Goal: Communication & Community: Answer question/provide support

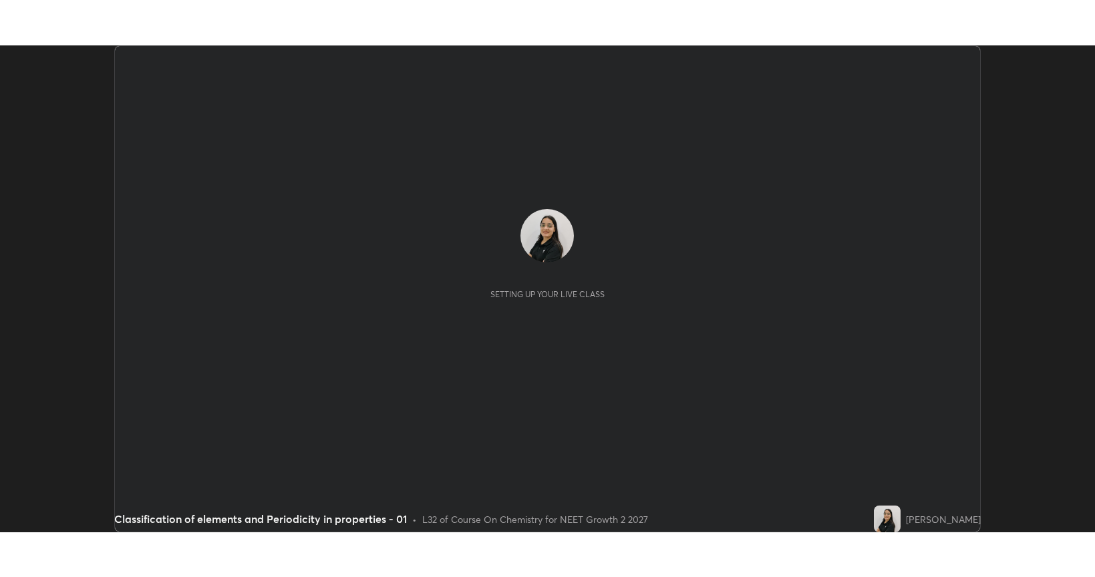
scroll to position [487, 1094]
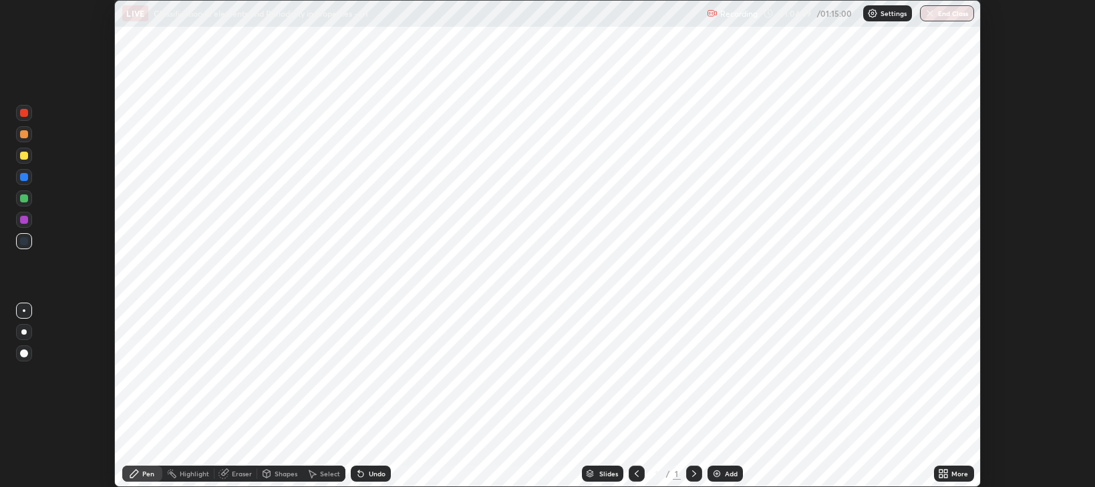
click at [941, 476] on icon at bounding box center [940, 475] width 3 height 3
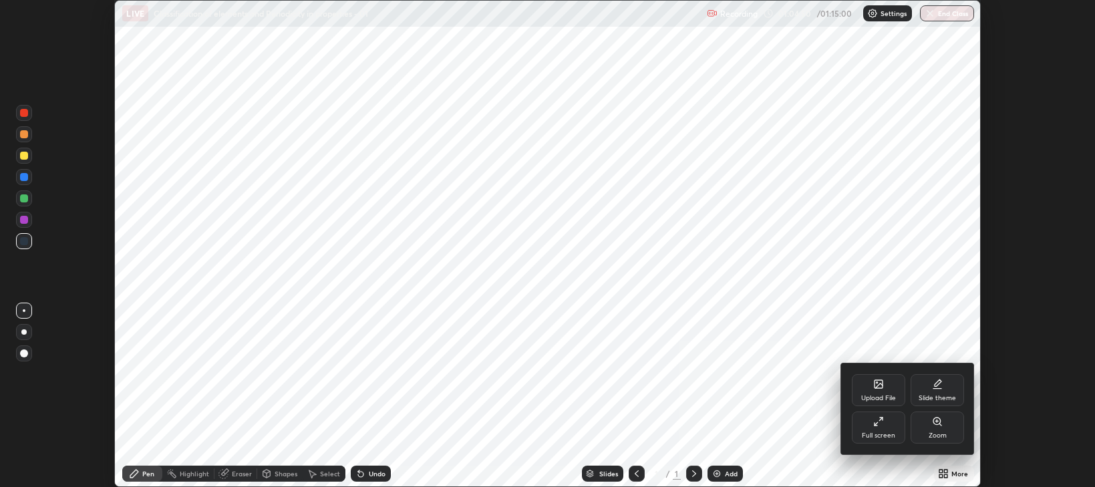
click at [880, 426] on icon at bounding box center [878, 421] width 11 height 11
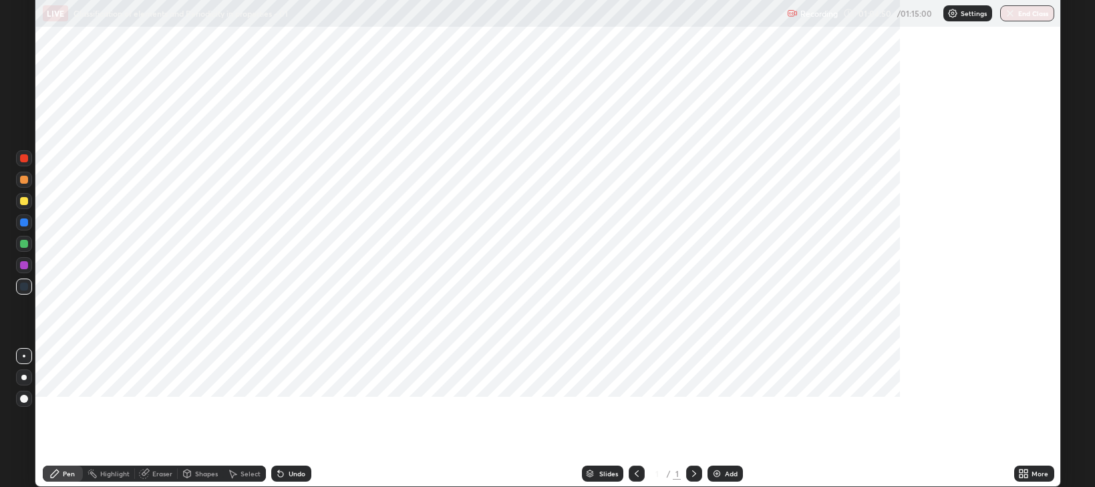
scroll to position [577, 1095]
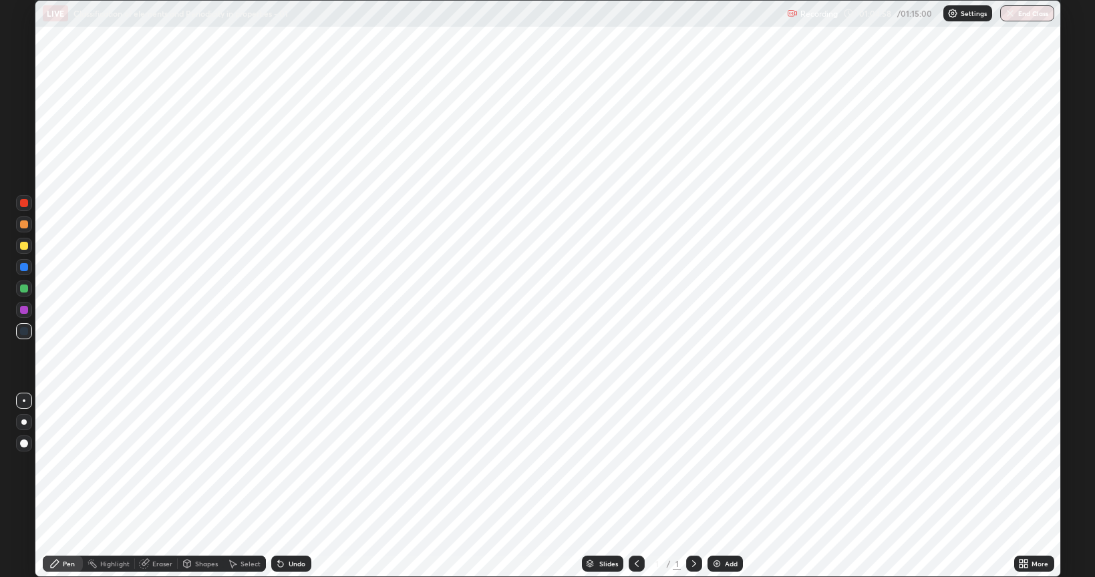
click at [695, 486] on icon at bounding box center [694, 563] width 11 height 11
click at [691, 486] on icon at bounding box center [694, 563] width 11 height 11
click at [715, 486] on img at bounding box center [716, 563] width 11 height 11
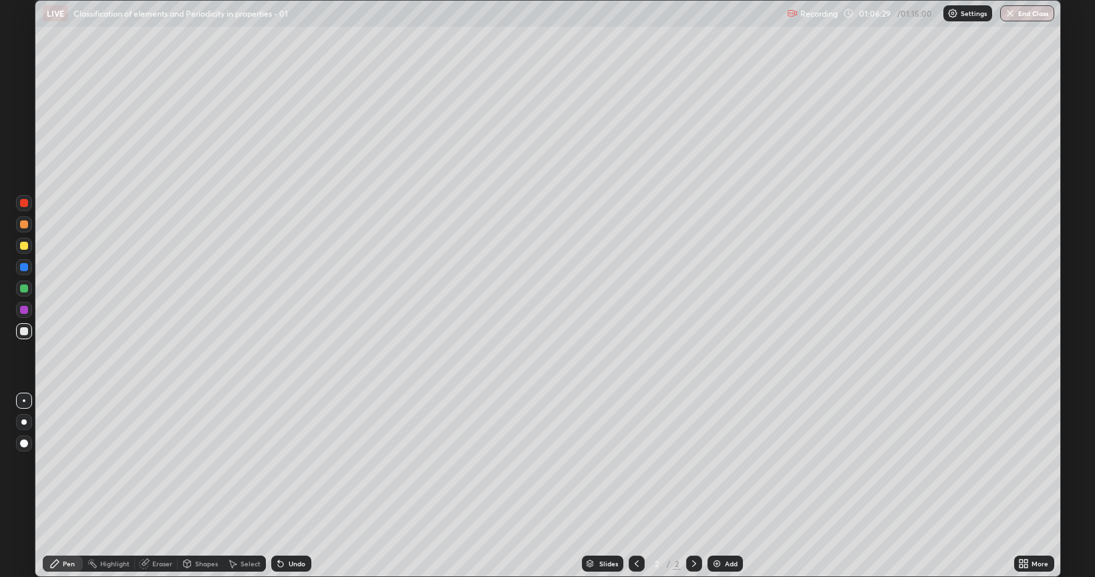
click at [1029, 486] on icon at bounding box center [1023, 563] width 11 height 11
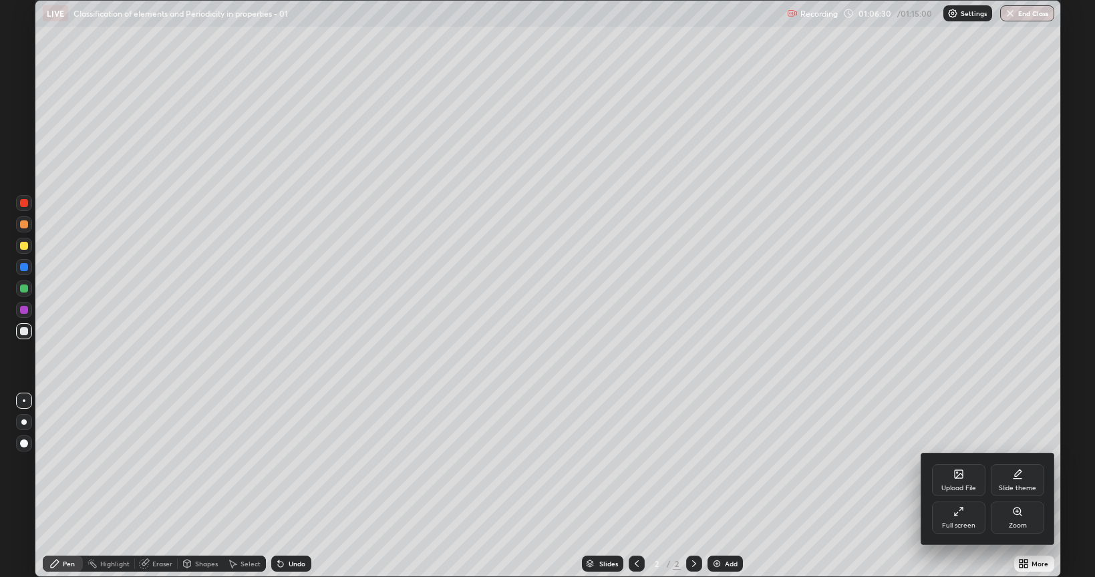
click at [961, 486] on icon at bounding box center [958, 511] width 11 height 11
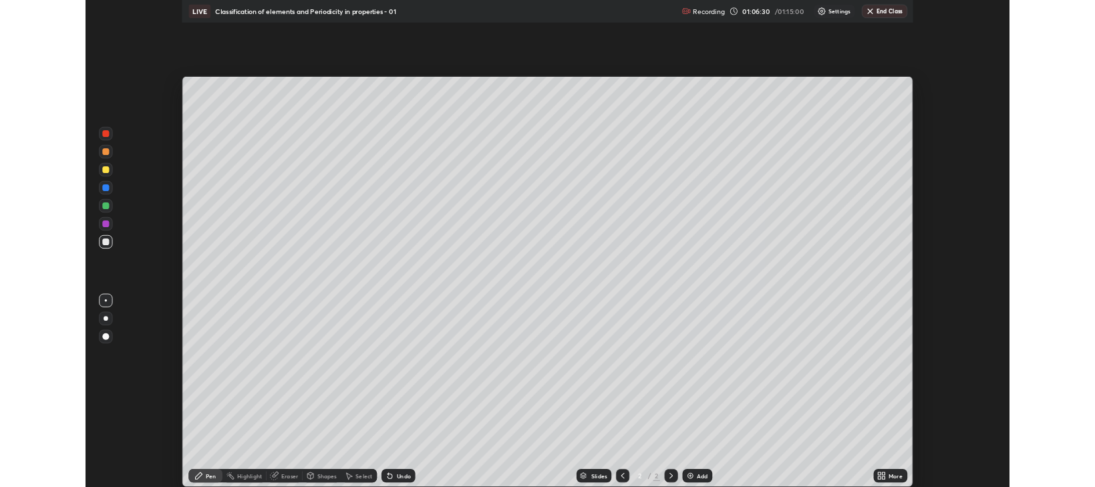
scroll to position [66314, 65706]
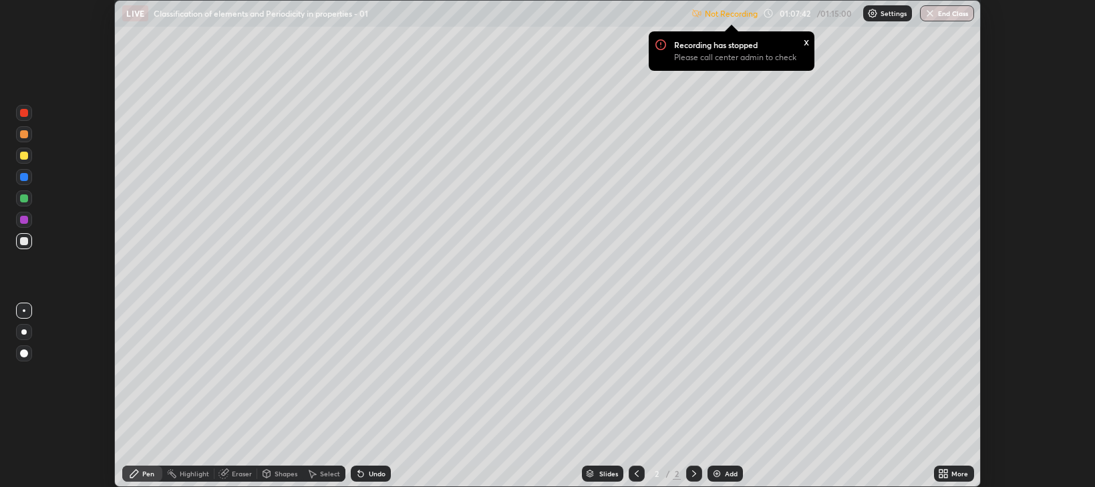
click at [708, 17] on p "Not Recording" at bounding box center [731, 14] width 53 height 10
click at [698, 16] on img at bounding box center [696, 13] width 11 height 11
click at [698, 17] on img at bounding box center [696, 13] width 11 height 11
click at [661, 51] on div "Recording has stopped Please call center admin to check" at bounding box center [731, 54] width 152 height 33
click at [666, 47] on div "Recording has stopped Please call center admin to check" at bounding box center [731, 54] width 152 height 33
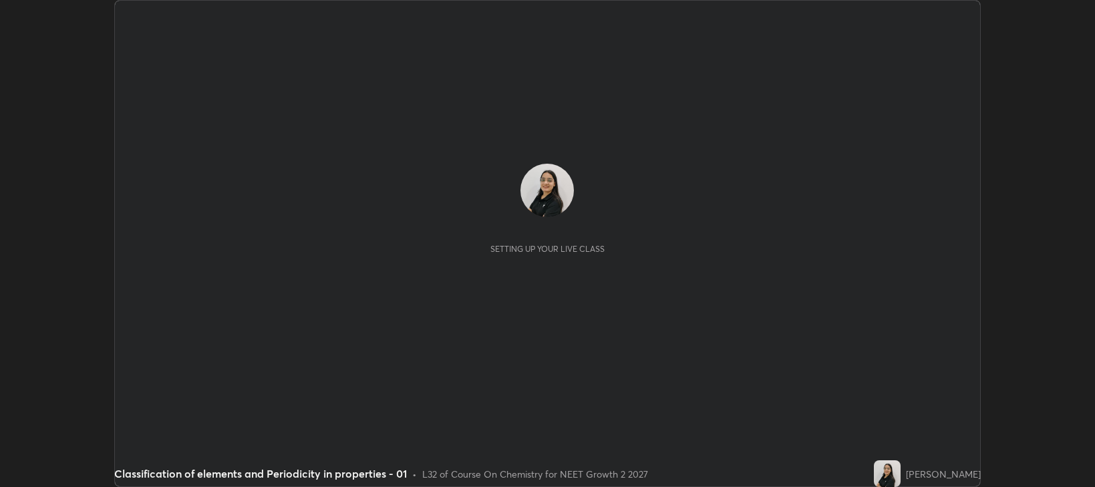
scroll to position [487, 1095]
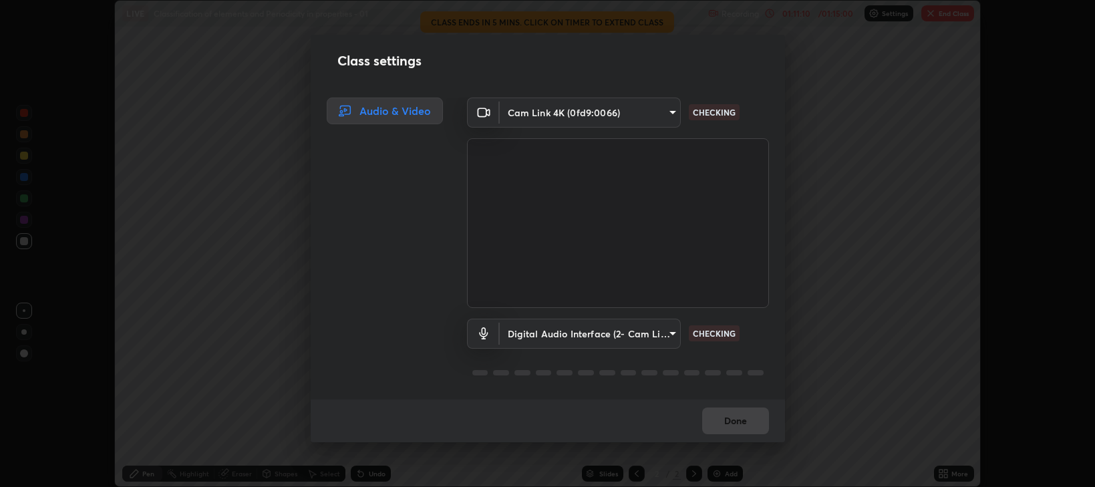
type input "97e3cd23c76f91fb91915eb68de44adfa811e639bdc8ba886a3eb3756a765973"
type input "a811c66682ffaf82d78f0abd6a6dd2299742a6ee3d3a33a4a9b3b896d54b904e"
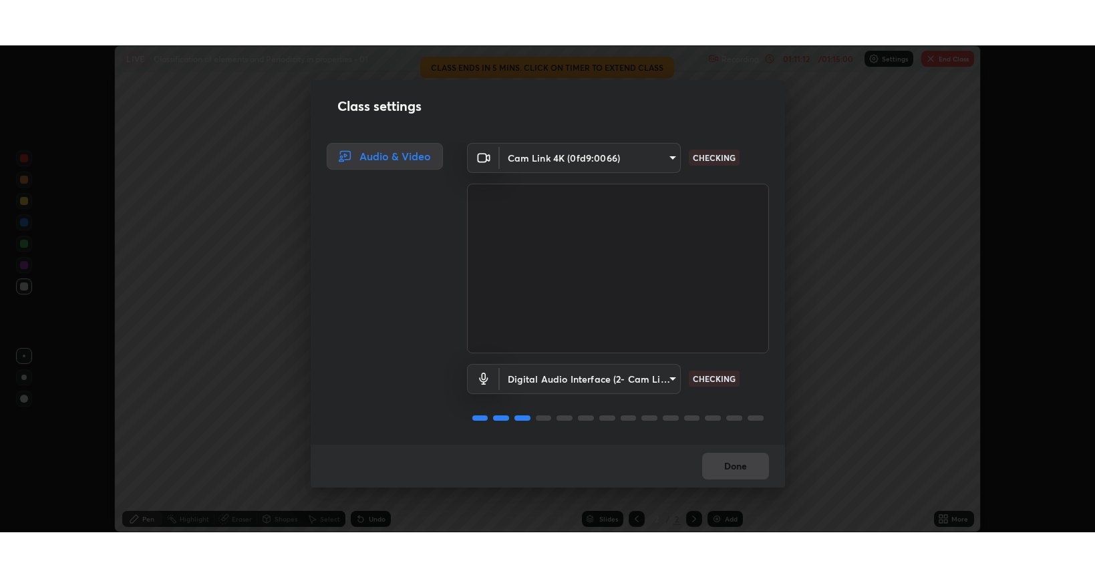
scroll to position [1, 0]
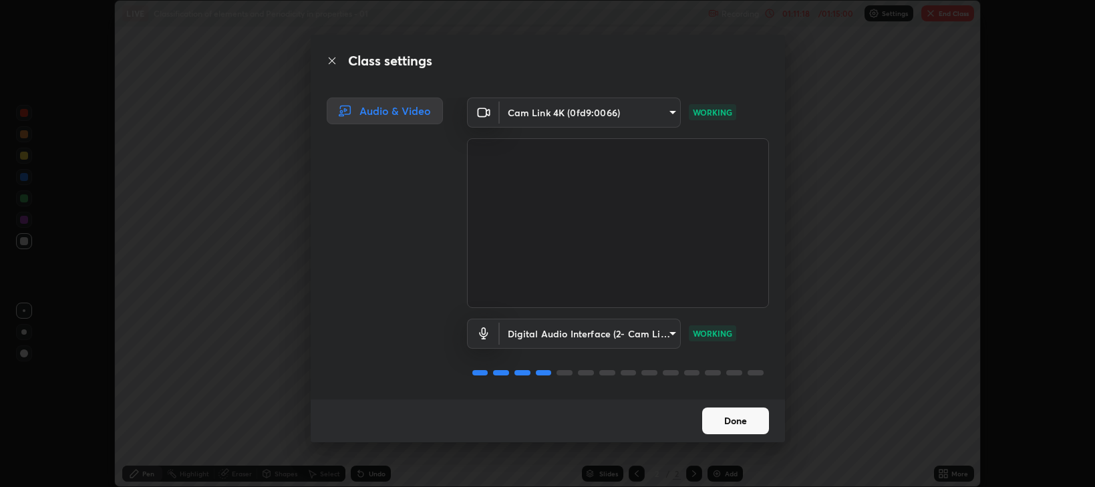
click at [720, 416] on button "Done" at bounding box center [735, 420] width 67 height 27
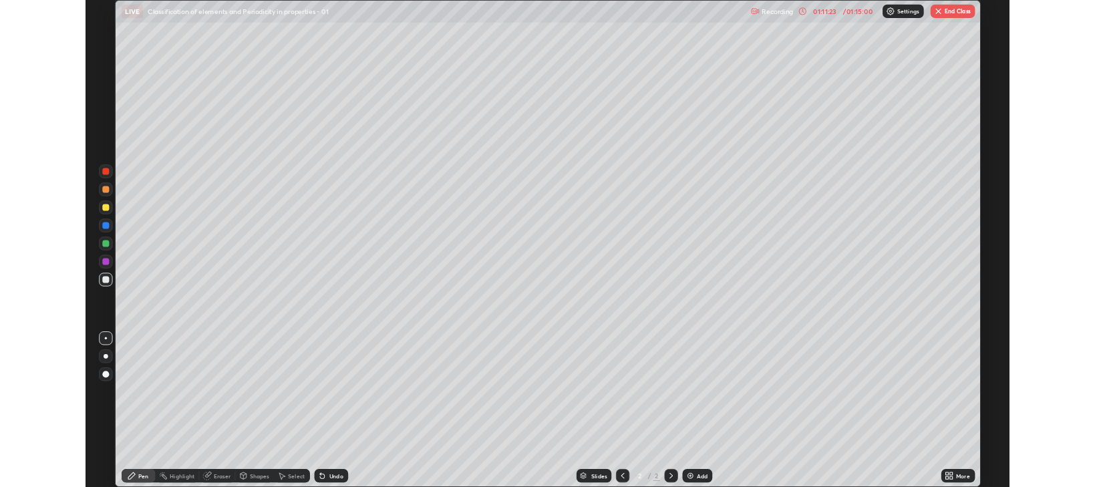
scroll to position [577, 1095]
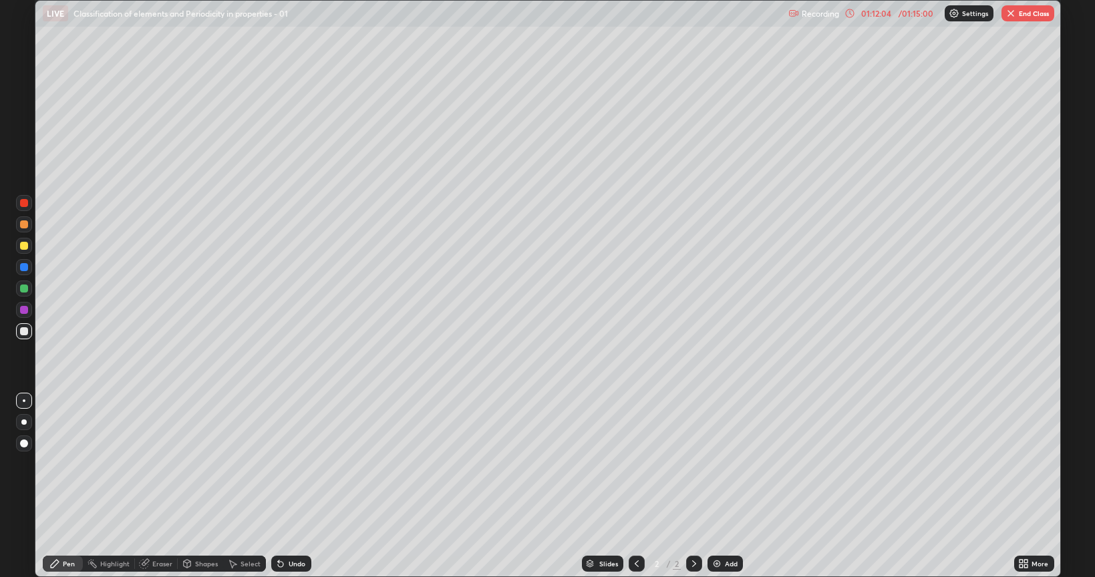
click at [1021, 19] on button "End Class" at bounding box center [1027, 13] width 53 height 16
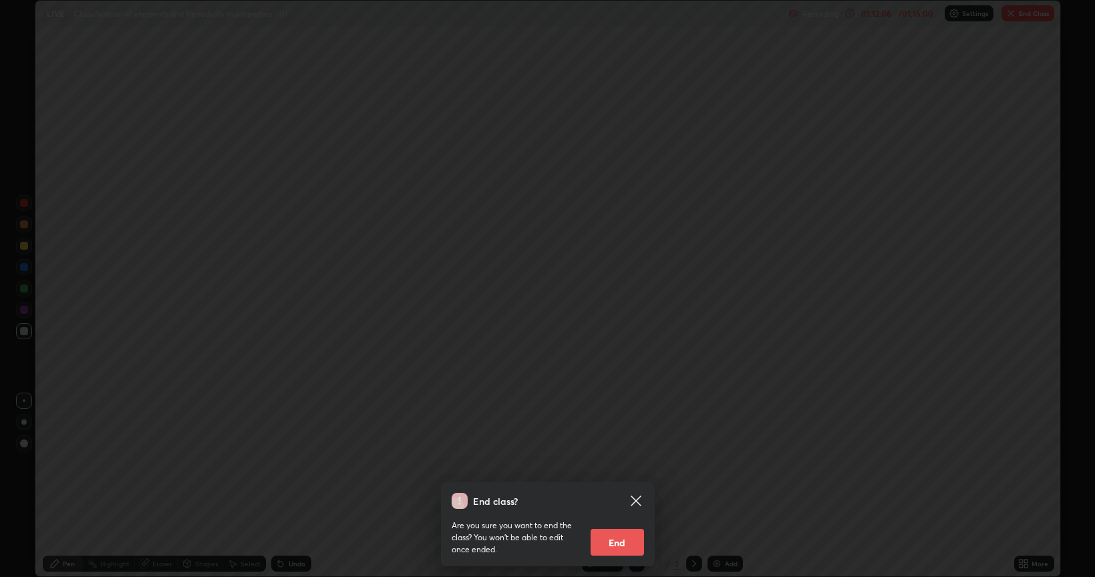
click at [614, 486] on button "End" at bounding box center [617, 542] width 53 height 27
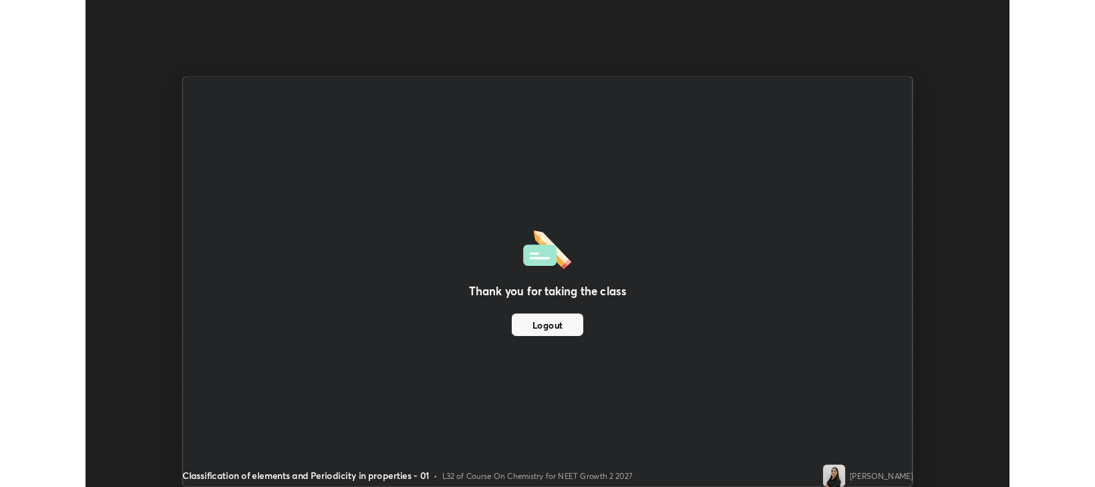
scroll to position [66314, 65706]
